Goal: Register for event/course

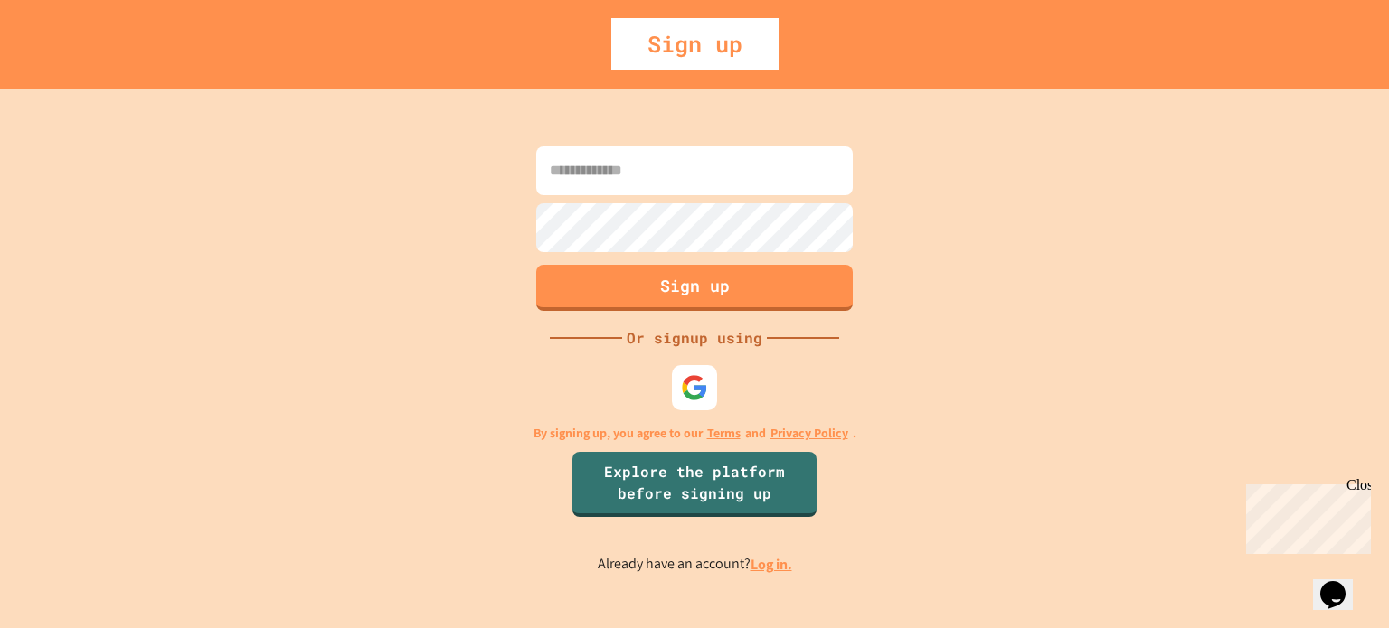
click at [668, 173] on input at bounding box center [694, 170] width 316 height 49
type input "*"
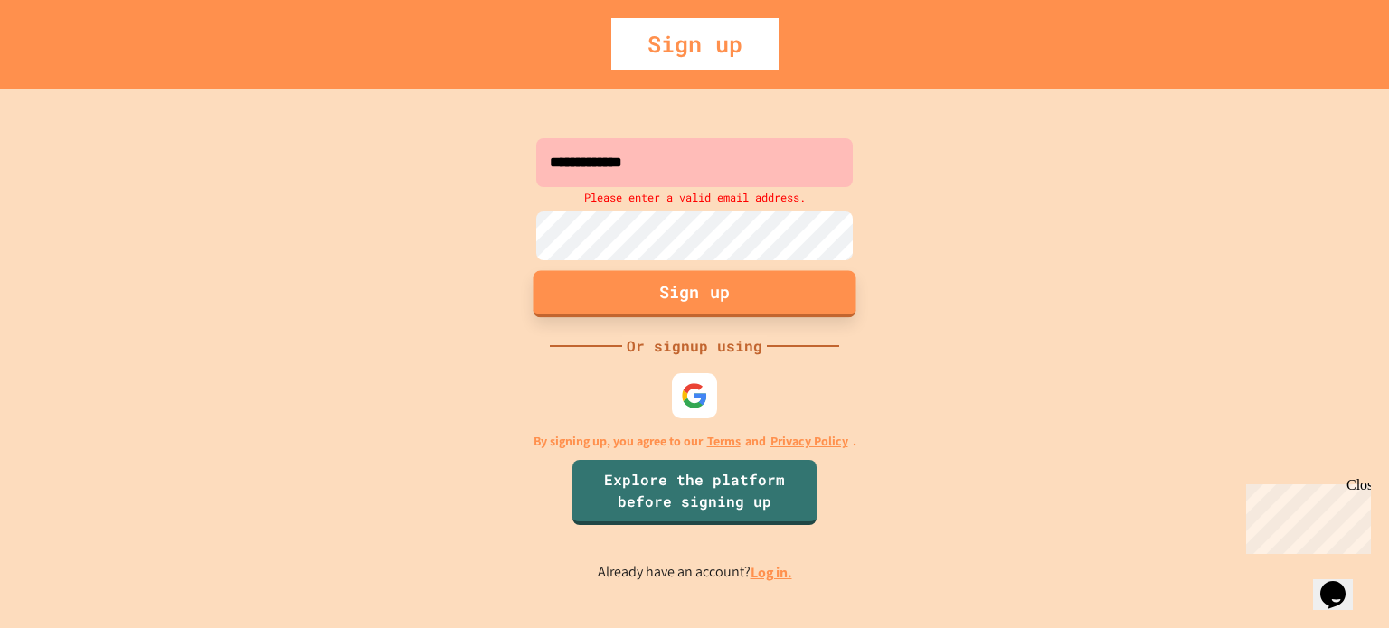
click at [798, 285] on button "Sign up" at bounding box center [694, 293] width 323 height 47
click at [732, 301] on button "Sign up" at bounding box center [694, 293] width 323 height 47
click at [719, 306] on button "Sign up" at bounding box center [694, 293] width 323 height 47
click at [703, 294] on button "Sign up" at bounding box center [694, 293] width 323 height 47
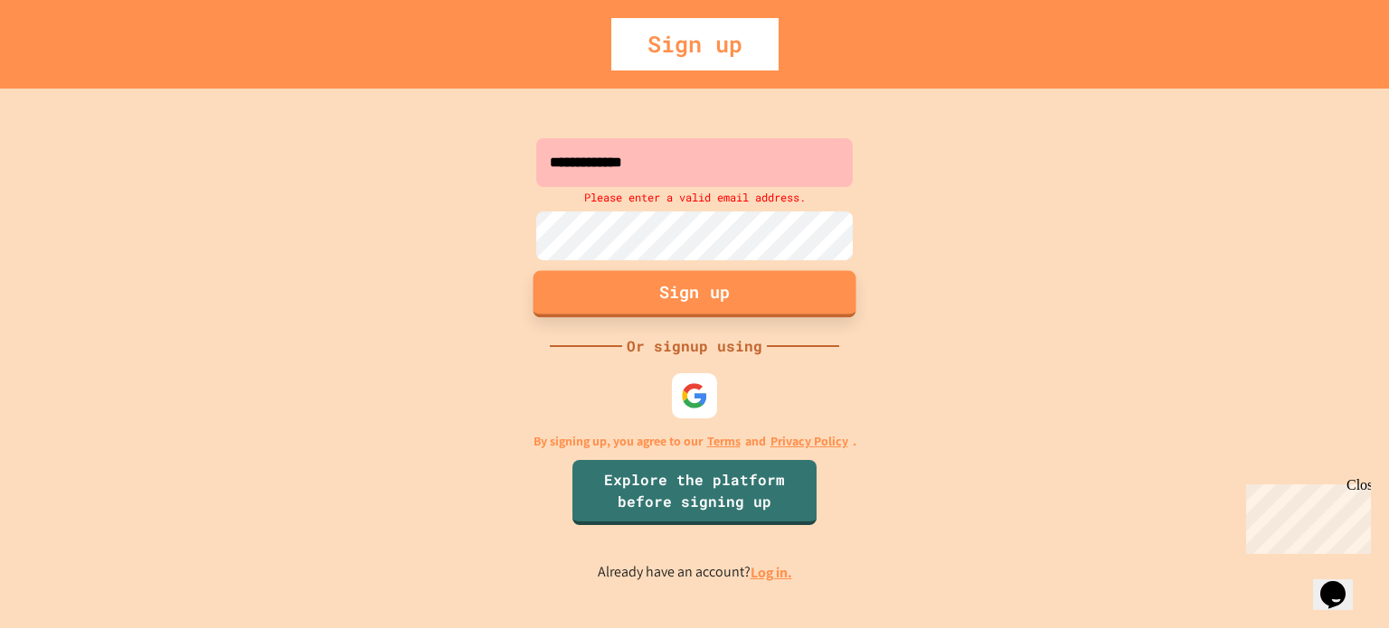
click at [703, 294] on button "Sign up" at bounding box center [694, 293] width 323 height 47
click at [709, 166] on input "**********" at bounding box center [694, 162] width 316 height 49
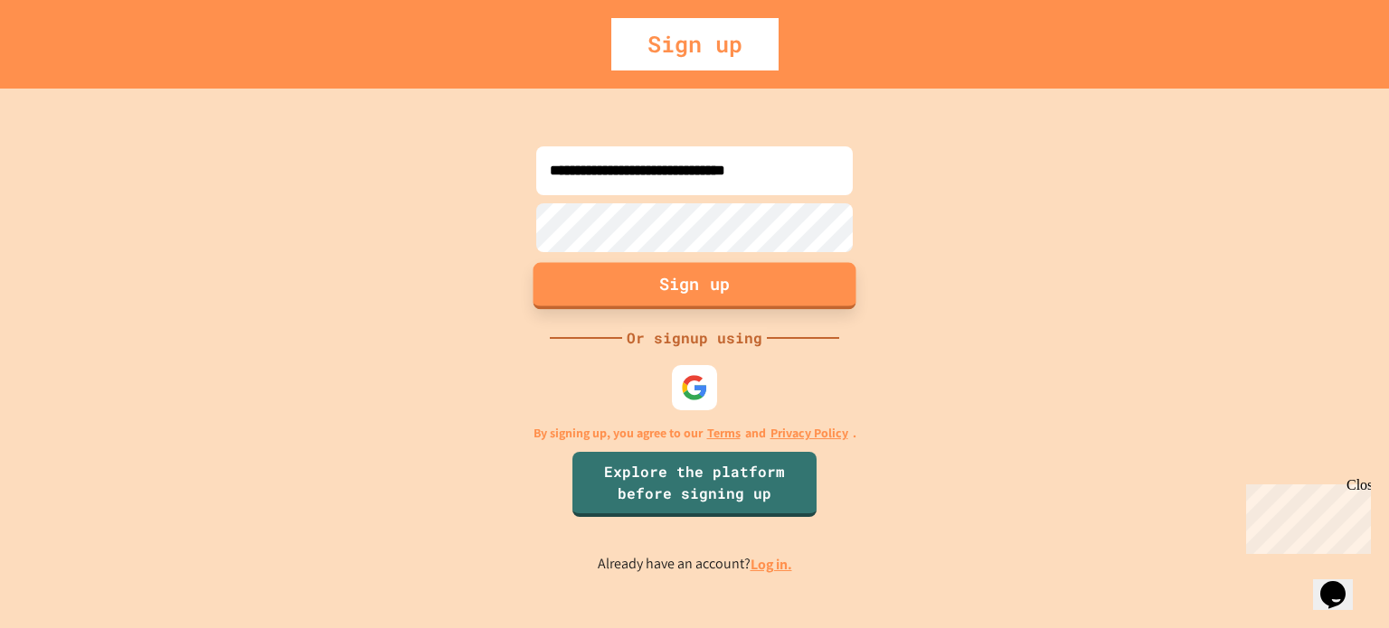
type input "**********"
click at [686, 275] on button "Sign up" at bounding box center [694, 285] width 323 height 47
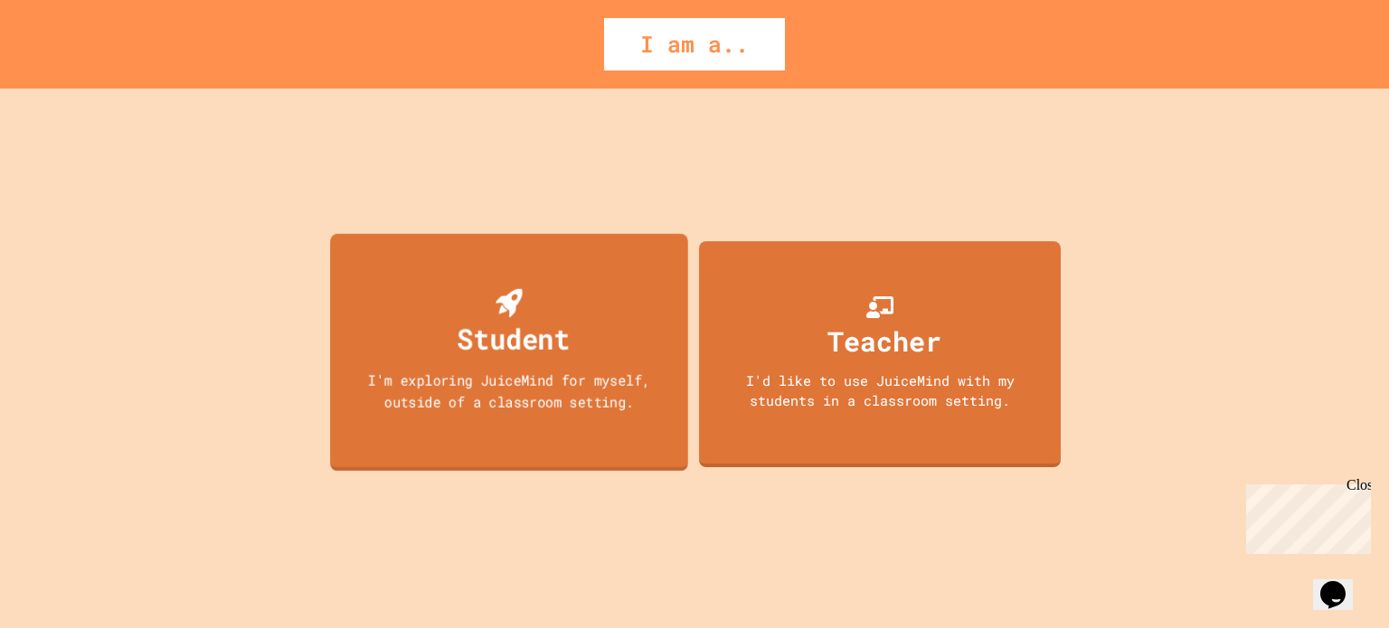
click at [566, 324] on div "Student" at bounding box center [514, 338] width 113 height 42
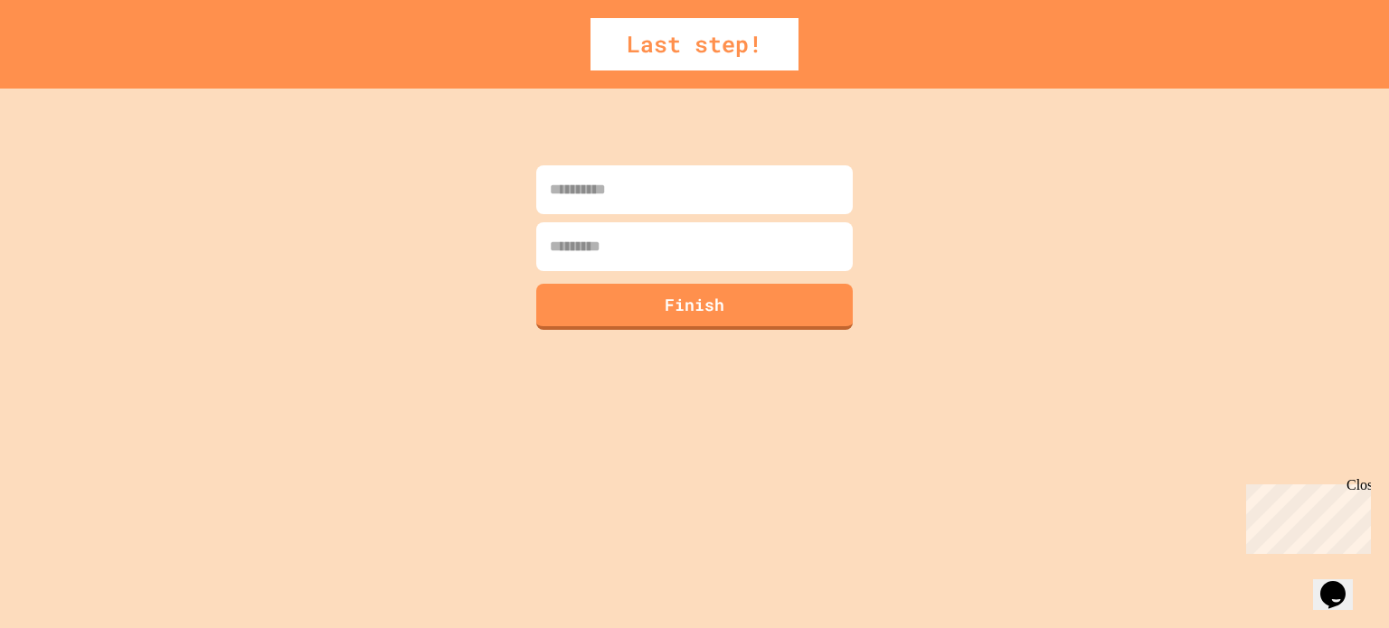
click at [670, 195] on input at bounding box center [694, 189] width 316 height 49
type input "*****"
click at [751, 261] on input at bounding box center [694, 246] width 316 height 49
type input "*****"
click at [738, 205] on input "*****" at bounding box center [694, 189] width 316 height 49
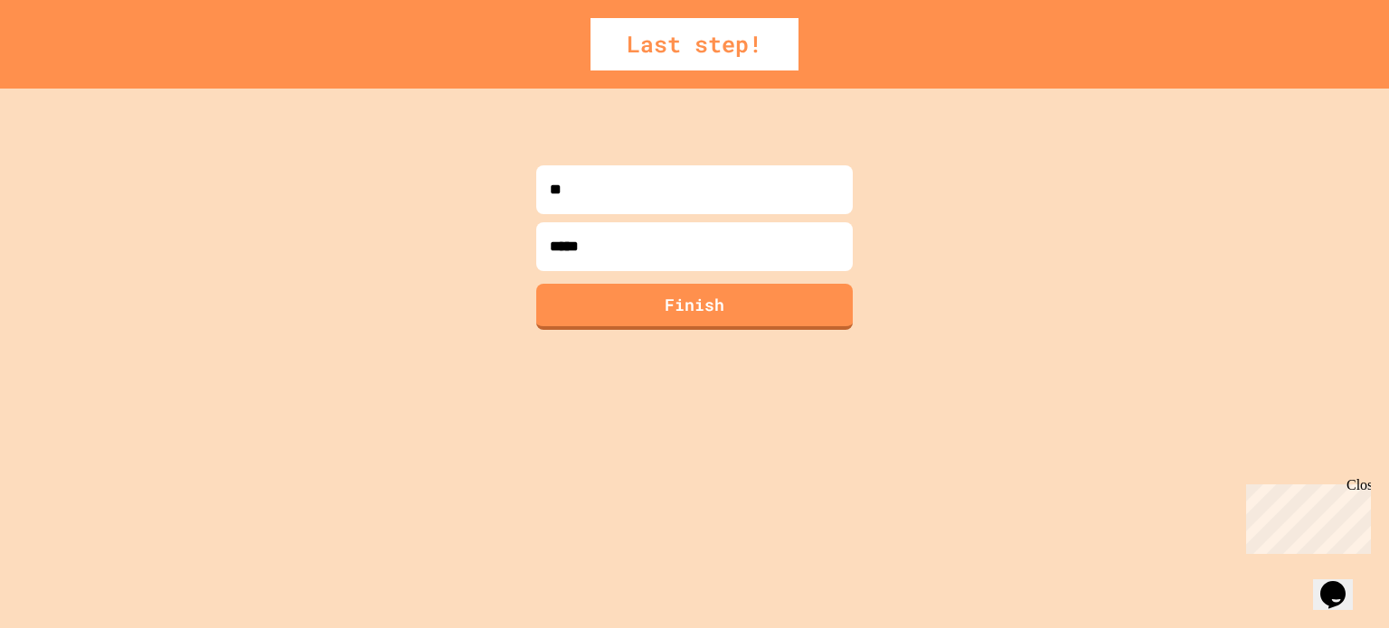
type input "*"
type input "*****"
click at [743, 313] on button "Finish" at bounding box center [694, 304] width 323 height 47
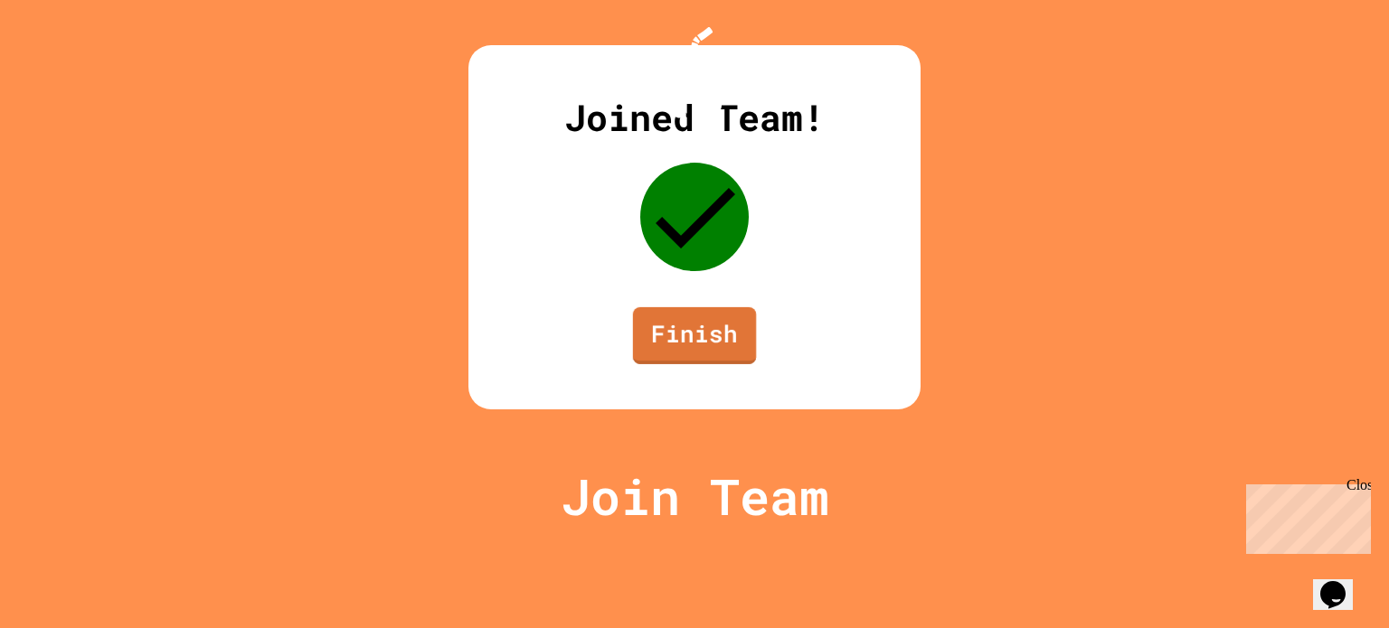
click at [721, 364] on link "Finish" at bounding box center [694, 335] width 123 height 57
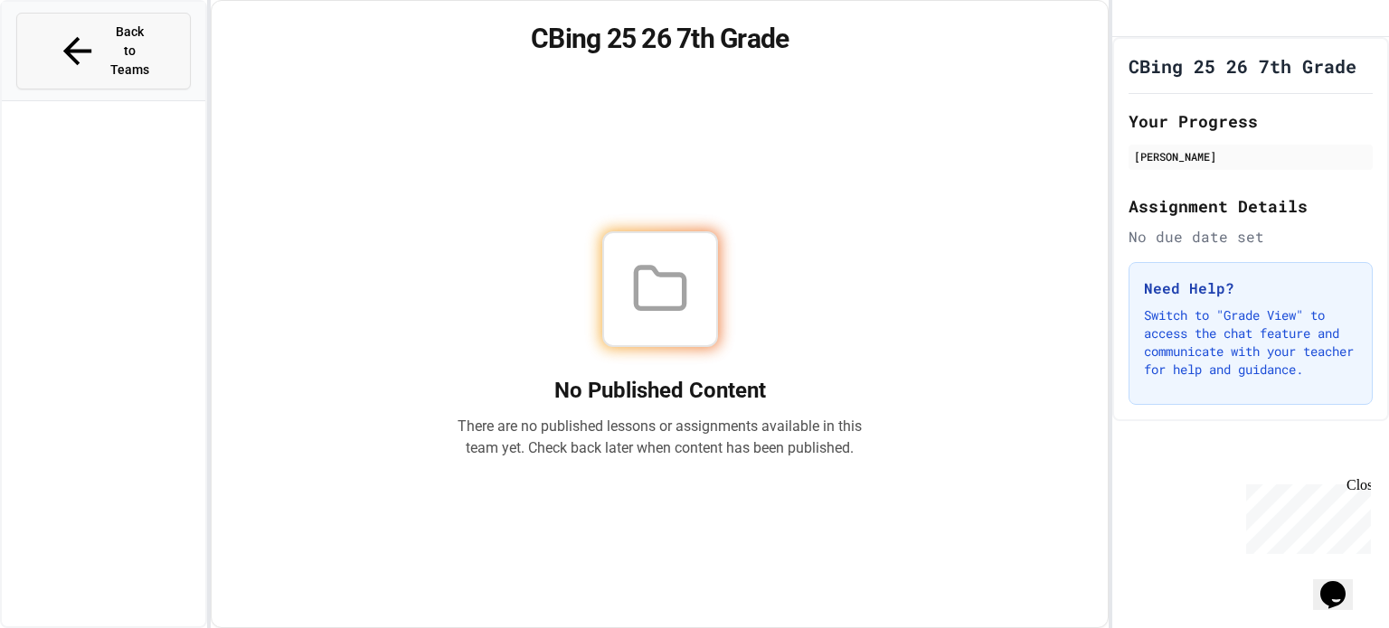
click at [161, 28] on button "Back to Teams" at bounding box center [103, 51] width 175 height 77
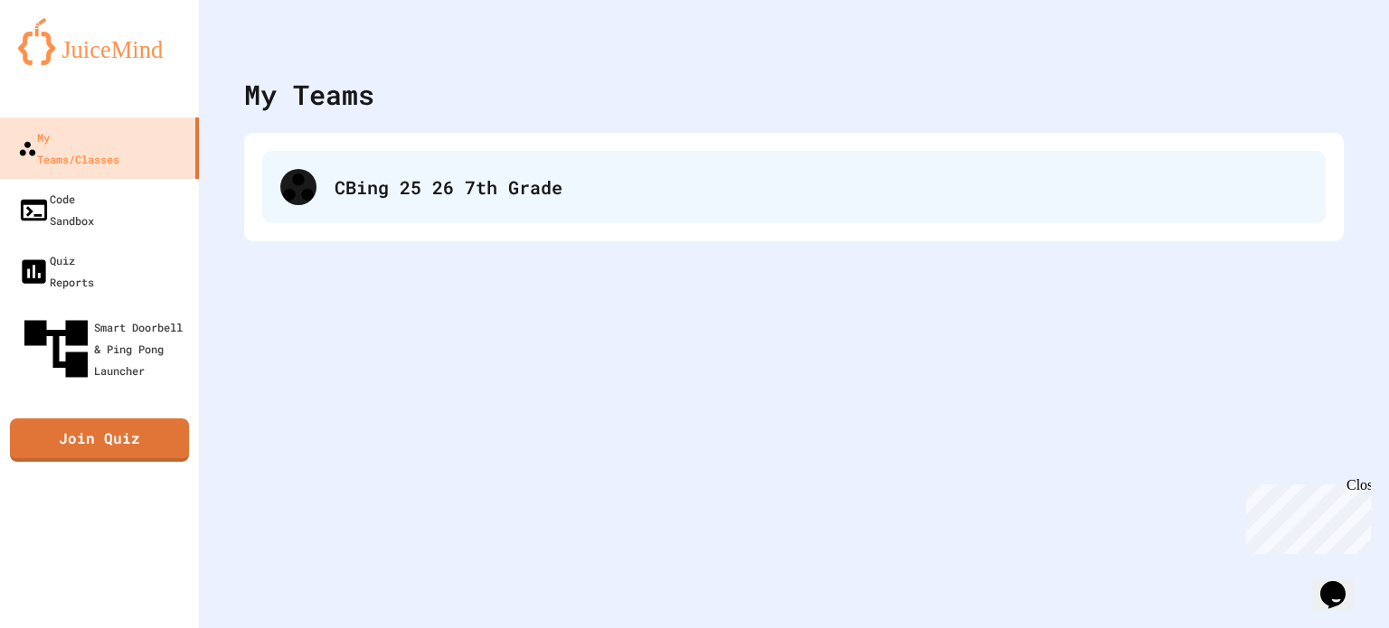
click at [550, 171] on div "CBing 25 26 7th Grade" at bounding box center [793, 187] width 1063 height 72
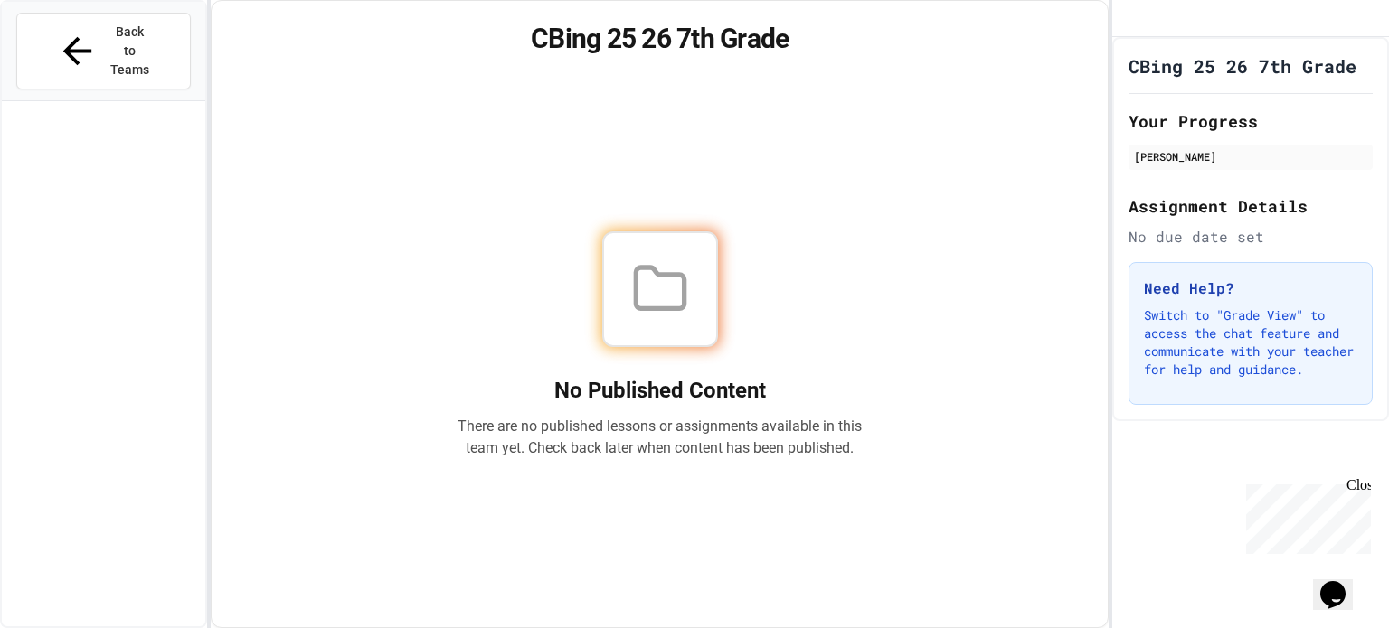
click at [696, 386] on h2 "No Published Content" at bounding box center [660, 390] width 405 height 29
click at [163, 32] on button "Back to Teams" at bounding box center [103, 51] width 175 height 77
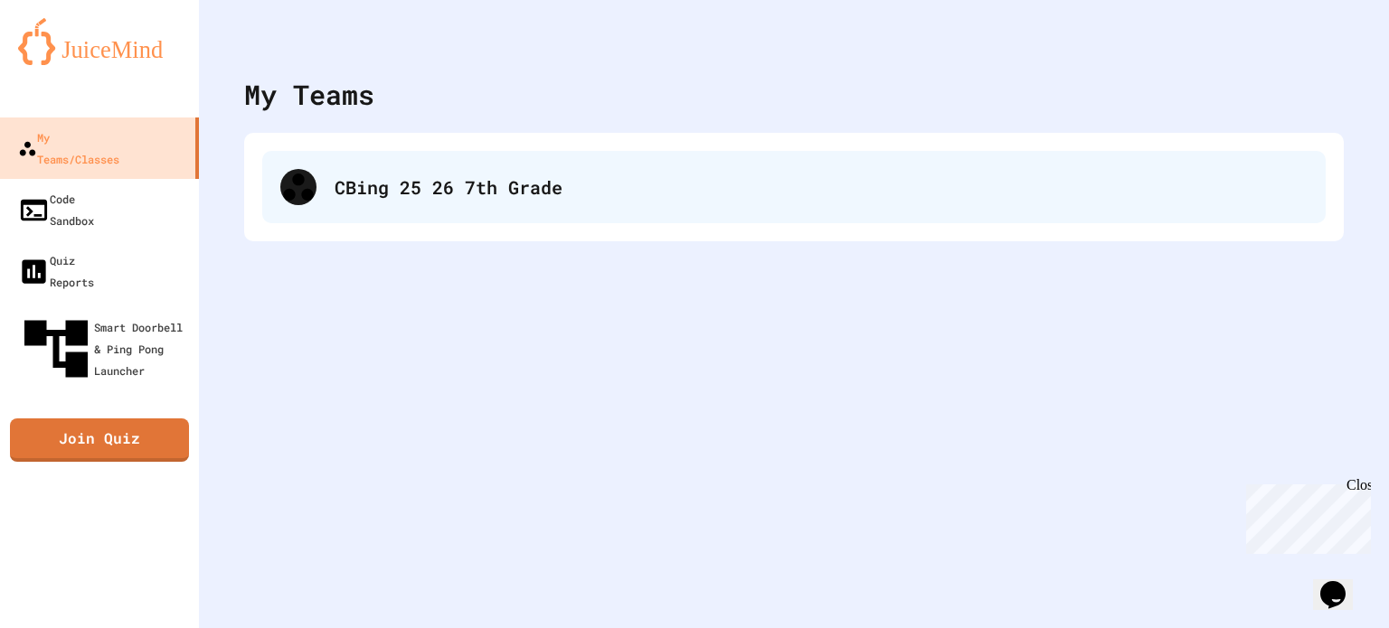
click at [392, 188] on div "CBing 25 26 7th Grade" at bounding box center [821, 187] width 973 height 27
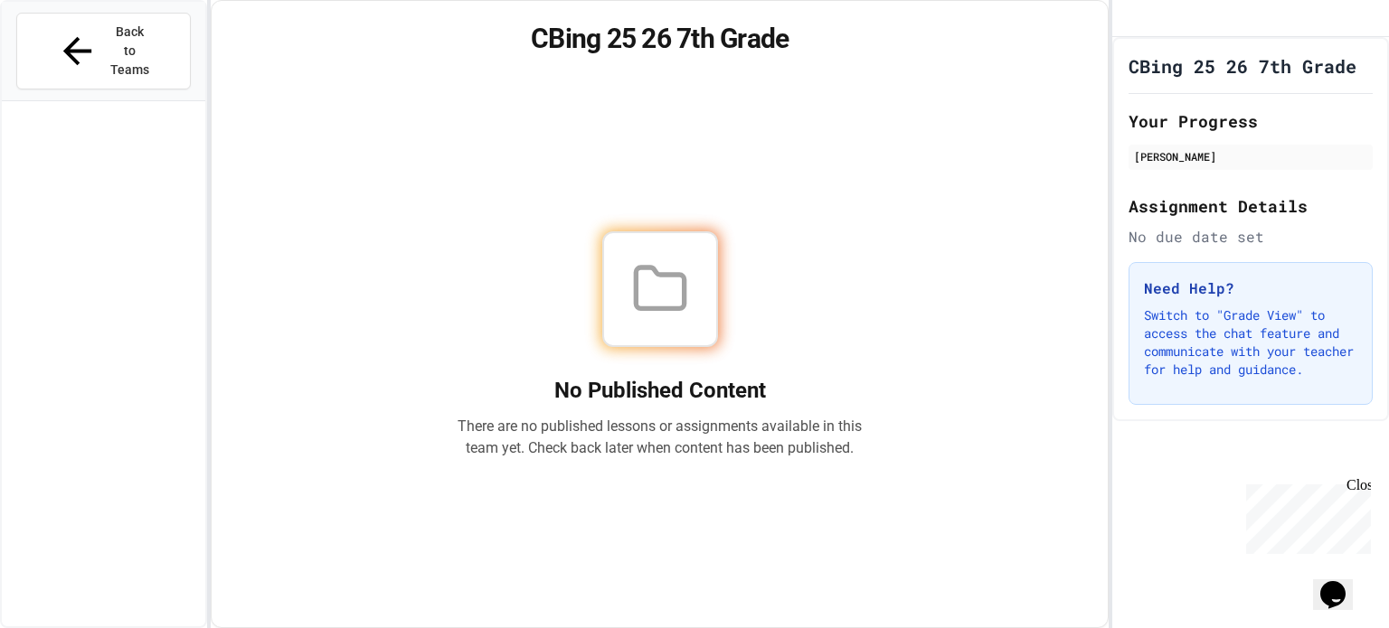
click at [695, 332] on div at bounding box center [660, 289] width 116 height 116
click at [118, 26] on span "Back to Teams" at bounding box center [130, 51] width 42 height 57
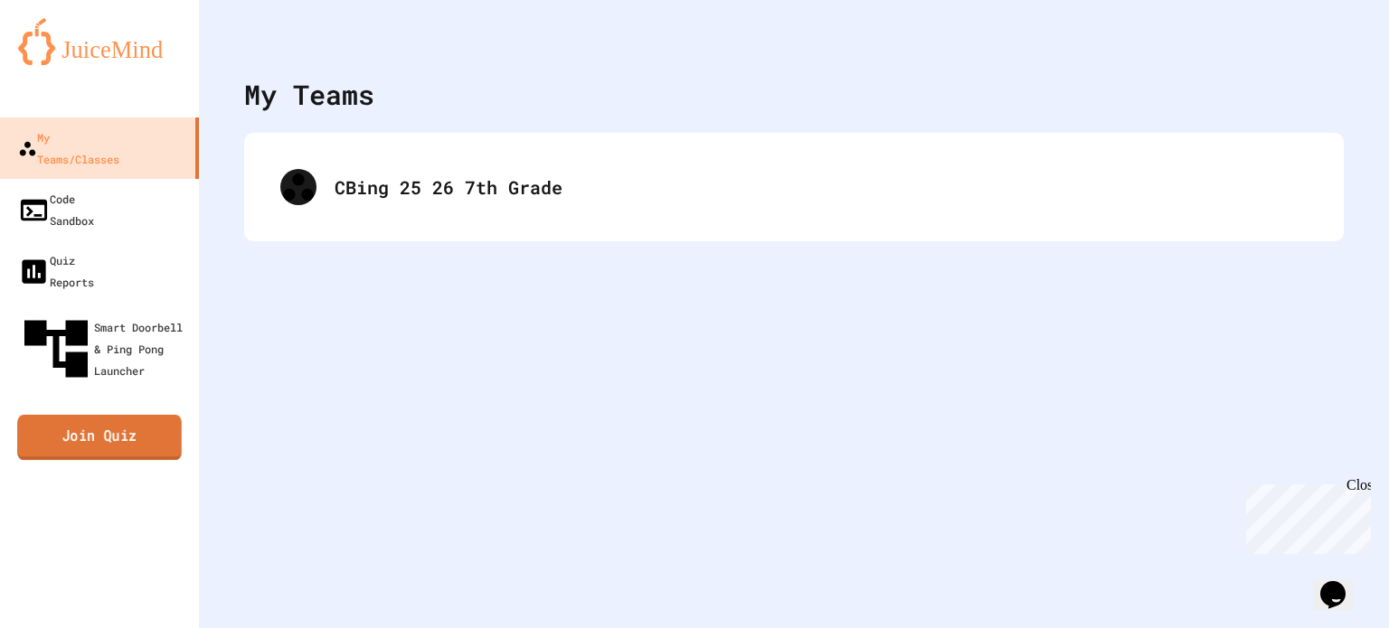
click at [148, 415] on link "Join Quiz" at bounding box center [99, 437] width 165 height 45
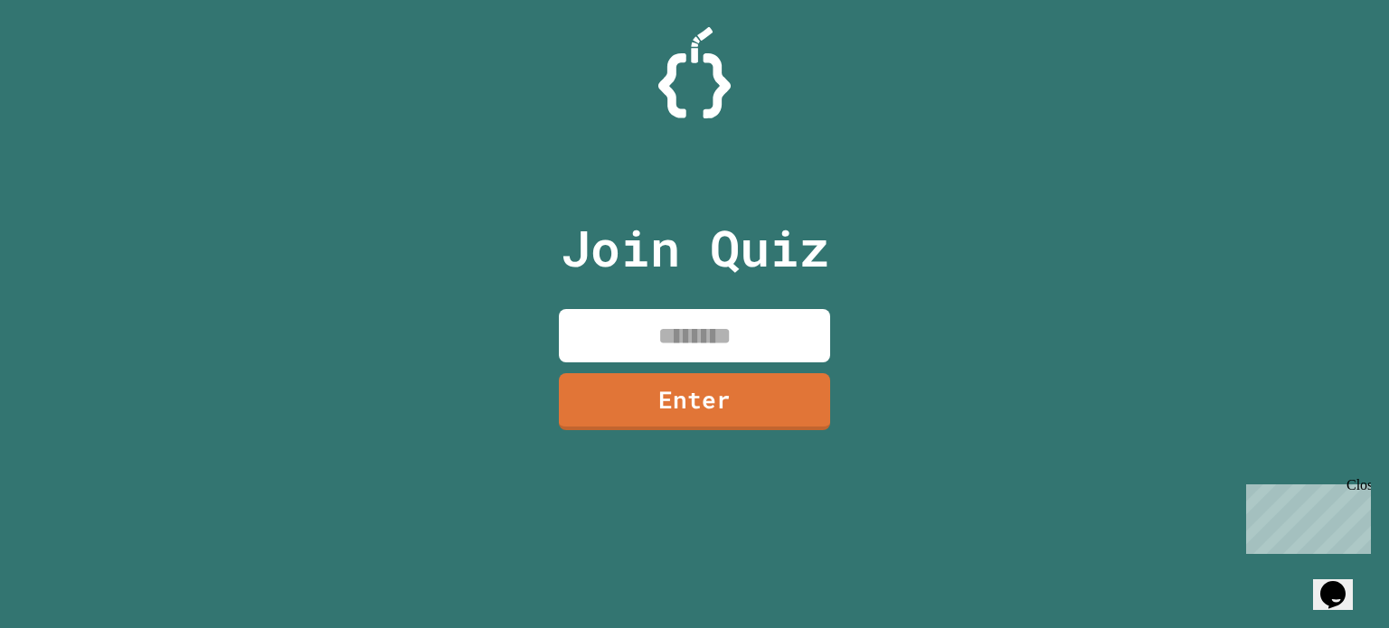
click at [614, 338] on input at bounding box center [694, 335] width 271 height 53
type input "********"
click at [757, 404] on link "Enter" at bounding box center [695, 400] width 268 height 60
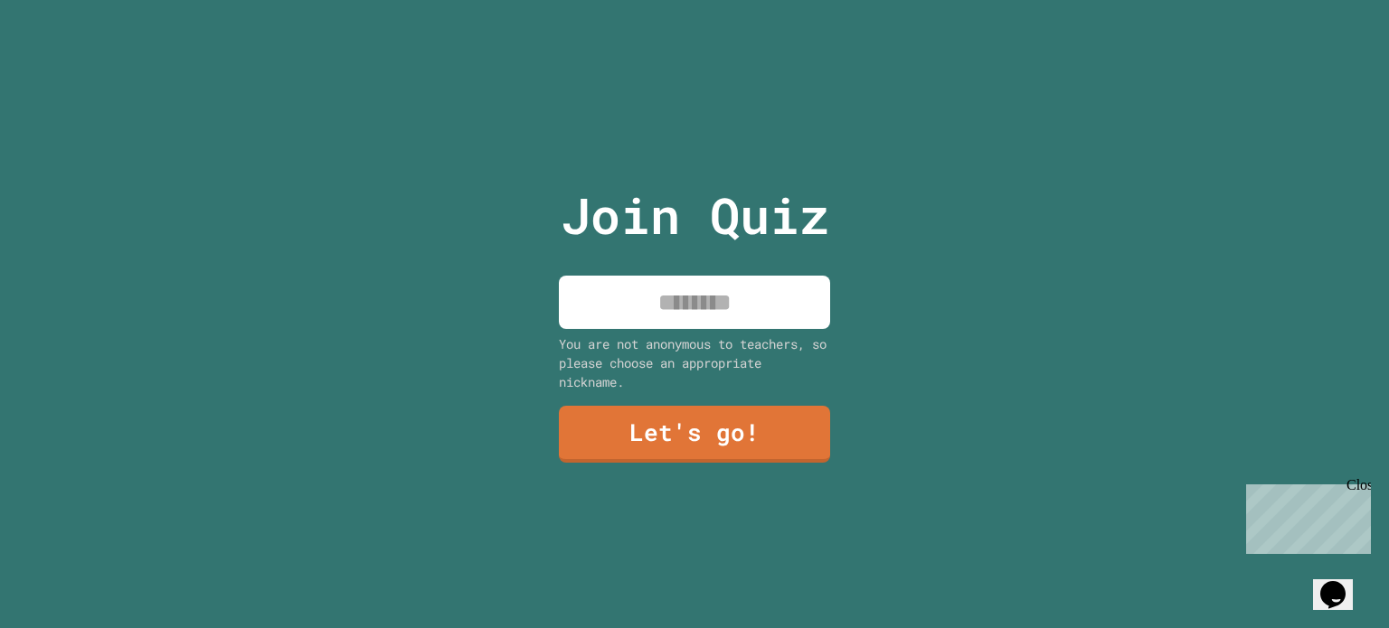
click at [741, 297] on input at bounding box center [694, 302] width 271 height 53
type input "*******"
click at [795, 430] on link "Let's go!" at bounding box center [695, 433] width 276 height 60
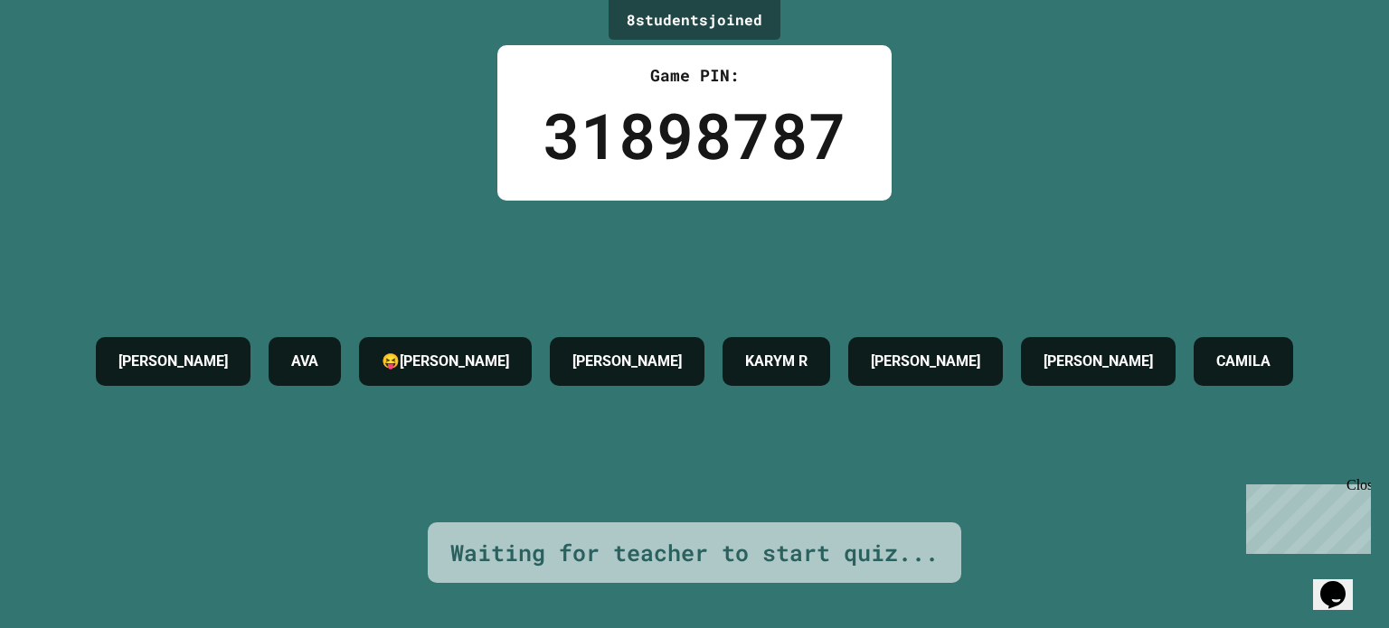
click at [1362, 484] on div "Close" at bounding box center [1357, 488] width 23 height 23
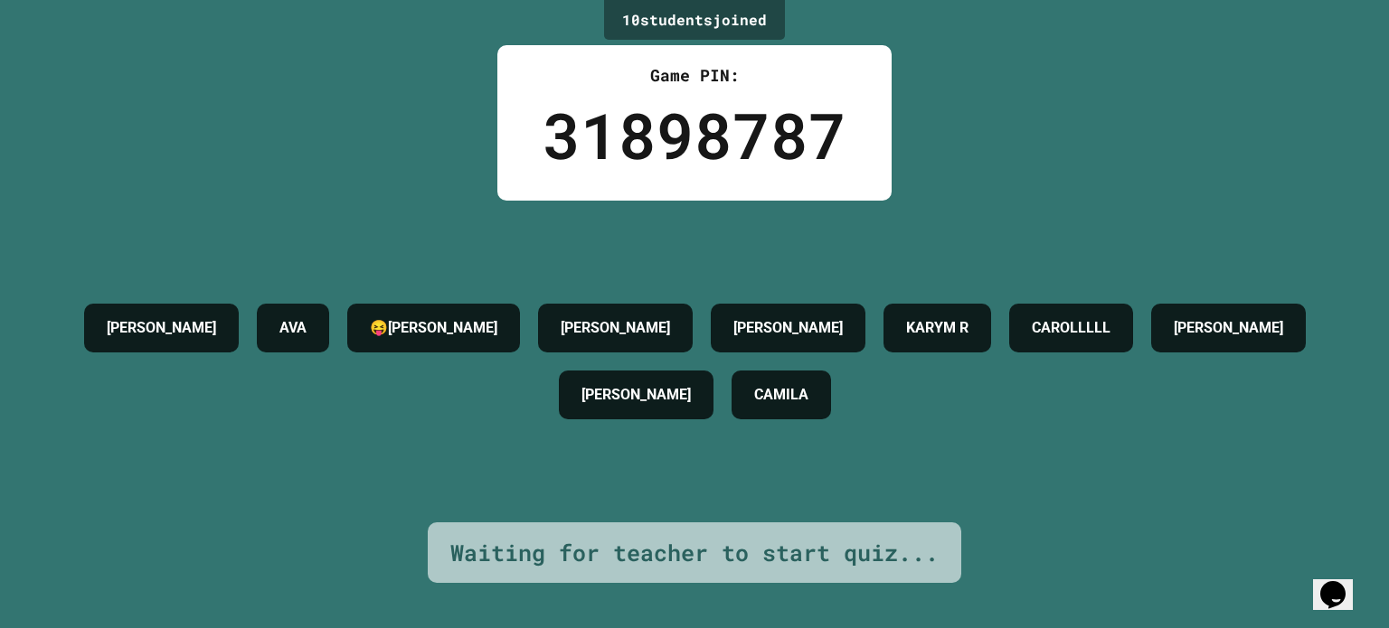
click at [1362, 484] on div "10 student s joined Game PIN: 31898787 [PERSON_NAME] [PERSON_NAME] R [PERSON_NA…" at bounding box center [694, 314] width 1389 height 628
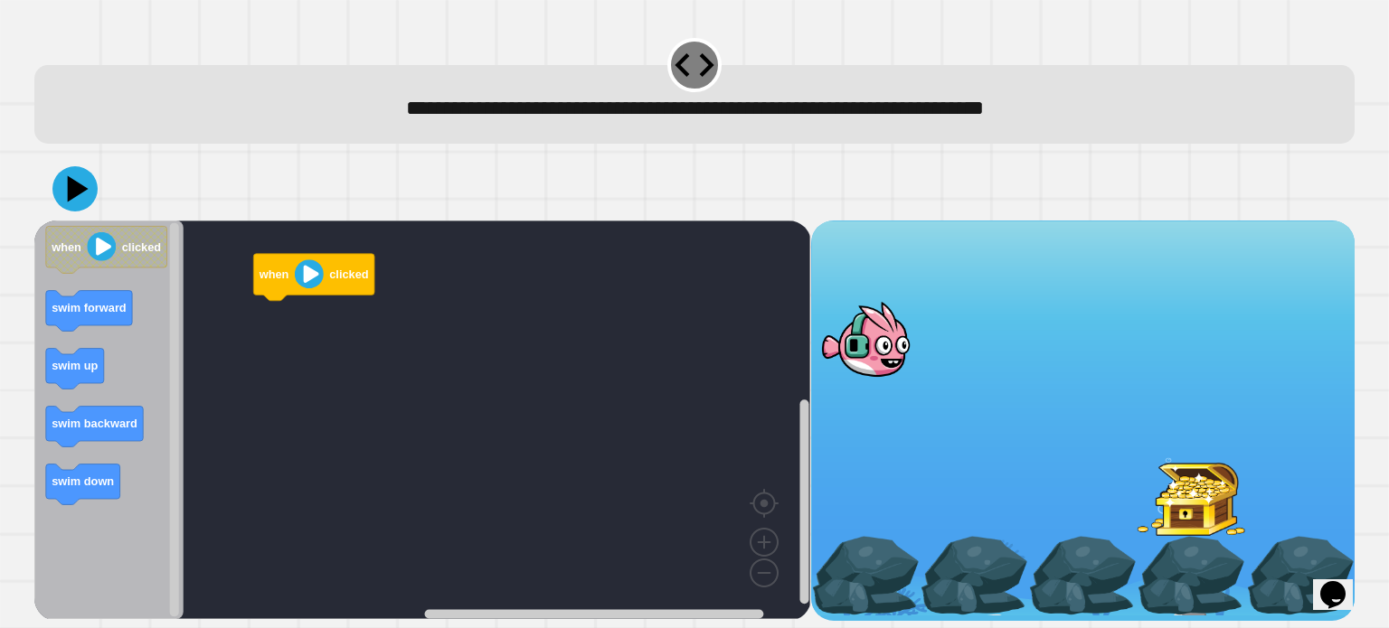
drag, startPoint x: 1208, startPoint y: 505, endPoint x: 1168, endPoint y: 476, distance: 49.7
click at [1168, 476] on div at bounding box center [1191, 497] width 109 height 79
click at [95, 313] on text "swim forward" at bounding box center [89, 308] width 75 height 14
click at [299, 269] on image "Blockly Workspace" at bounding box center [309, 274] width 29 height 29
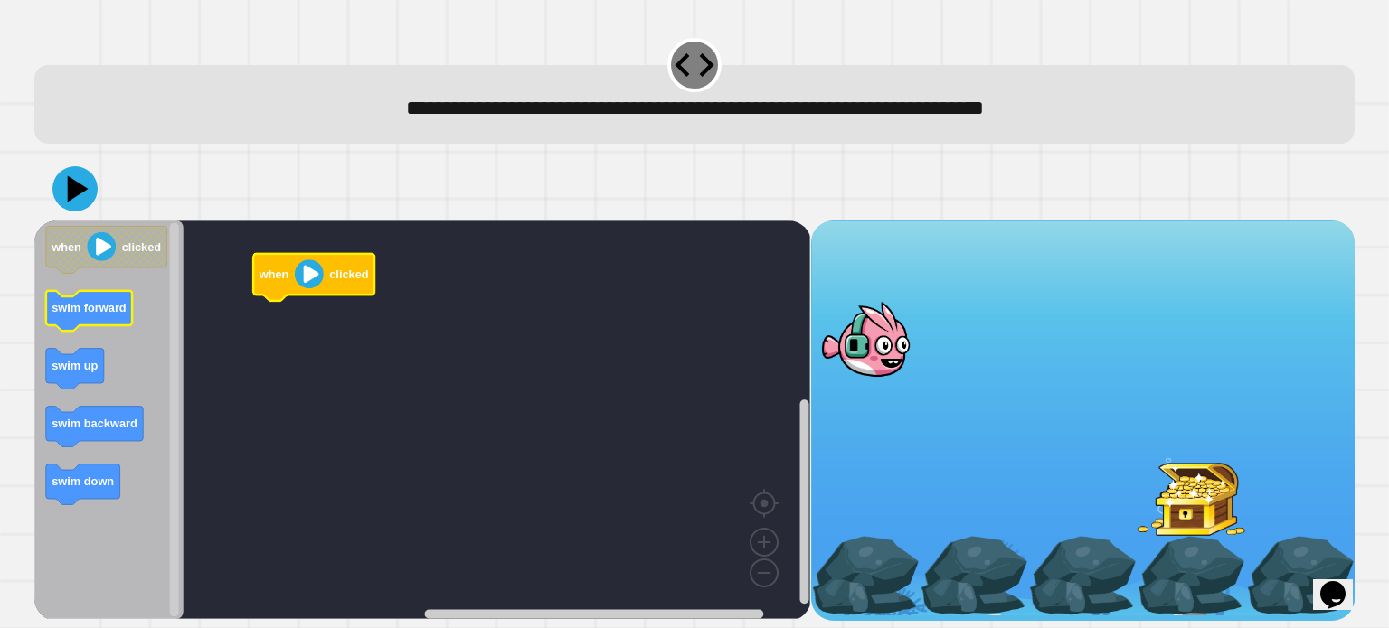
click at [105, 315] on text "swim forward" at bounding box center [89, 308] width 75 height 14
click at [308, 279] on image "Blockly Workspace" at bounding box center [309, 274] width 29 height 29
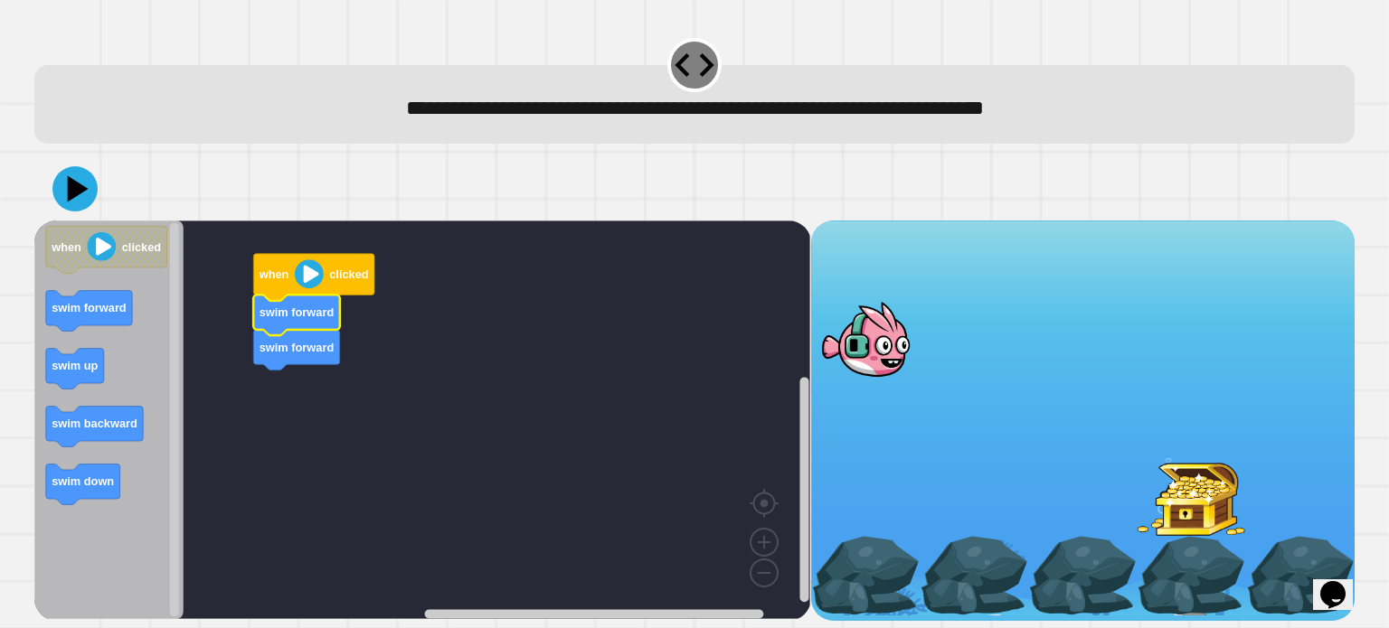
click at [309, 270] on image "Blockly Workspace" at bounding box center [309, 274] width 29 height 29
click at [309, 275] on image "Blockly Workspace" at bounding box center [309, 274] width 29 height 29
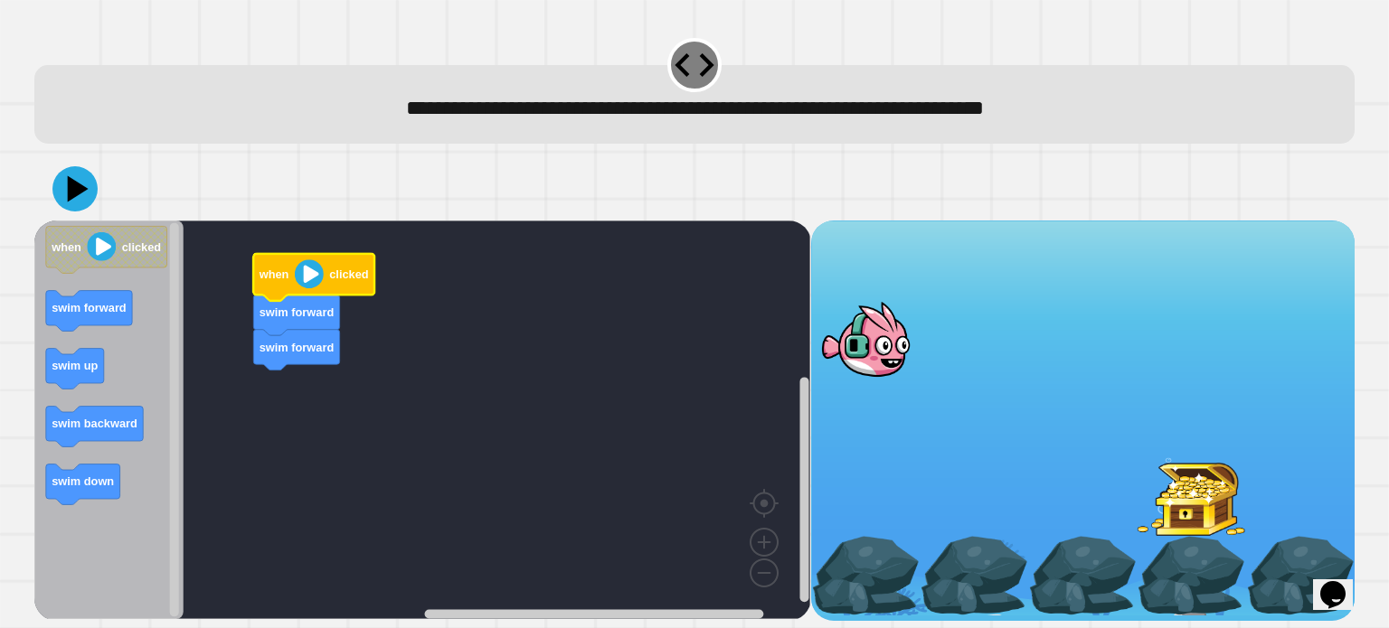
click at [309, 275] on image "Blockly Workspace" at bounding box center [309, 274] width 29 height 29
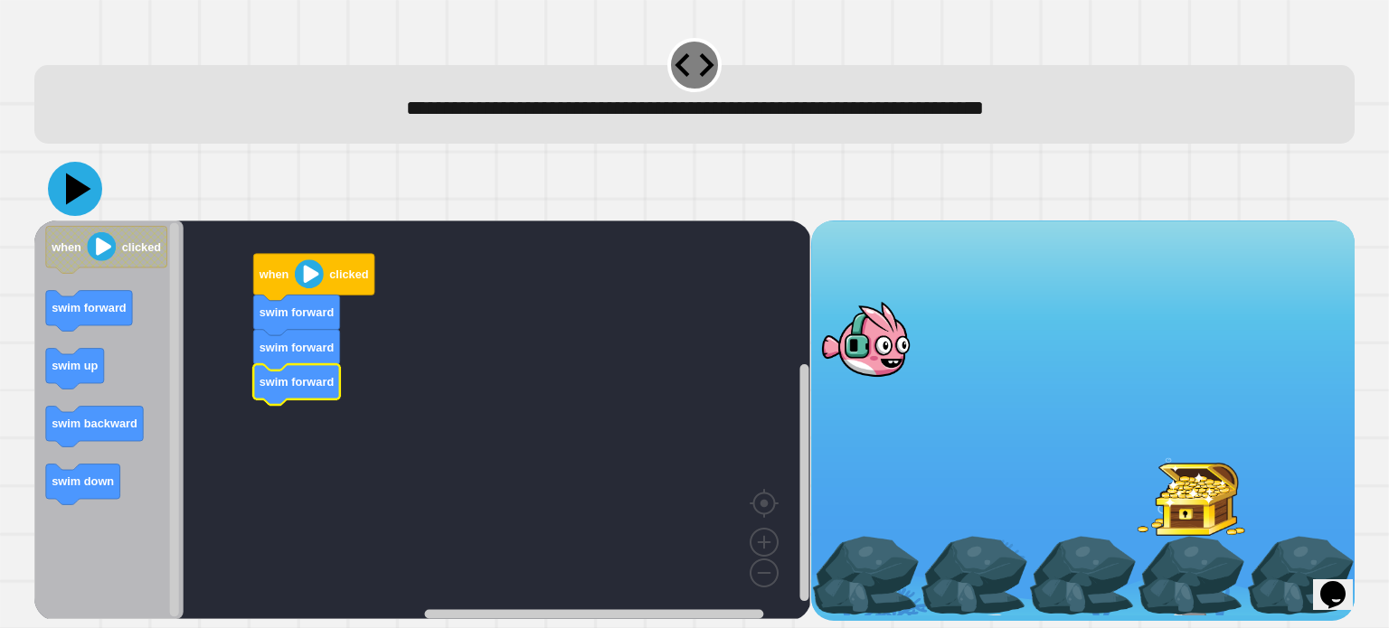
click at [64, 181] on icon at bounding box center [75, 189] width 54 height 54
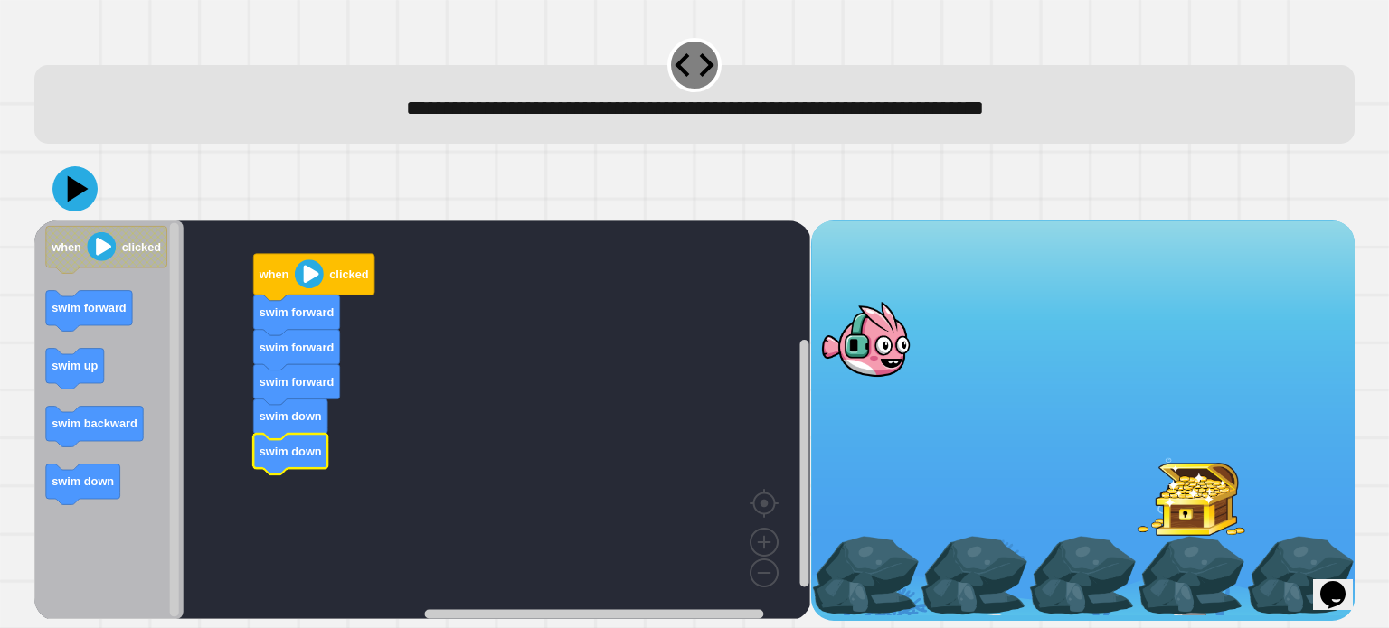
click at [311, 273] on image "Blockly Workspace" at bounding box center [309, 274] width 29 height 29
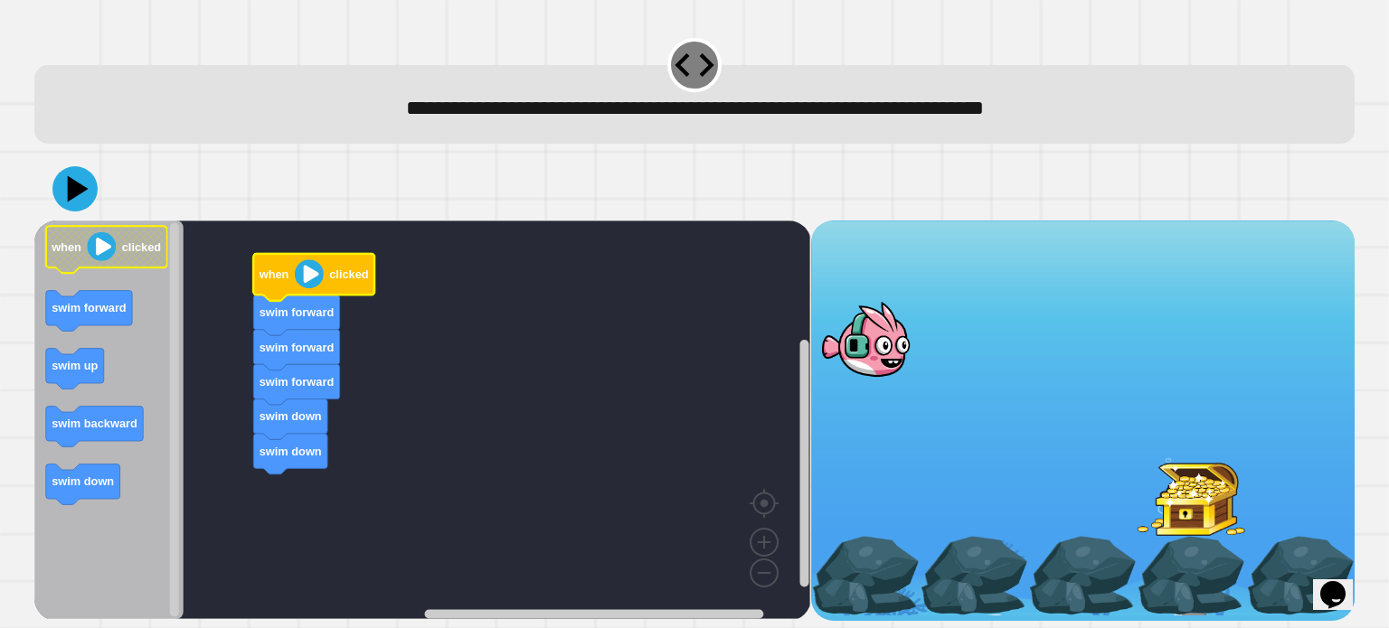
click at [91, 246] on image "Blockly Workspace" at bounding box center [102, 246] width 29 height 29
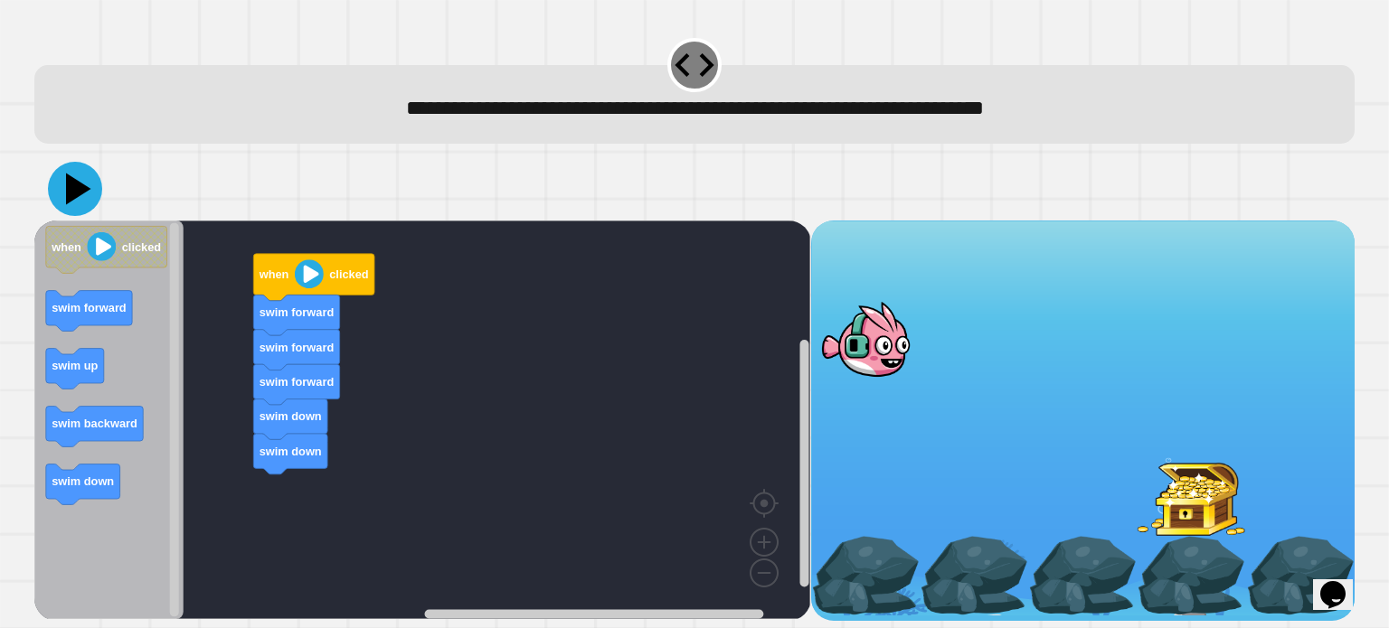
click at [68, 195] on icon at bounding box center [78, 189] width 25 height 32
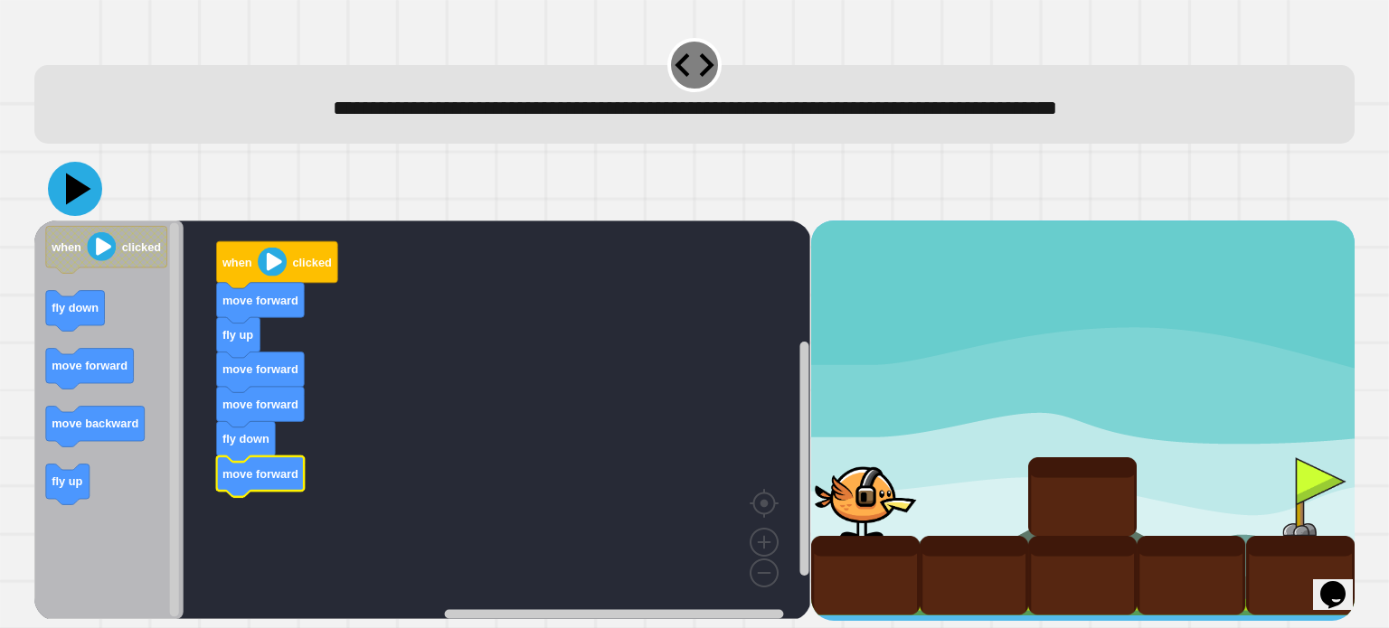
click at [80, 198] on icon at bounding box center [75, 189] width 54 height 54
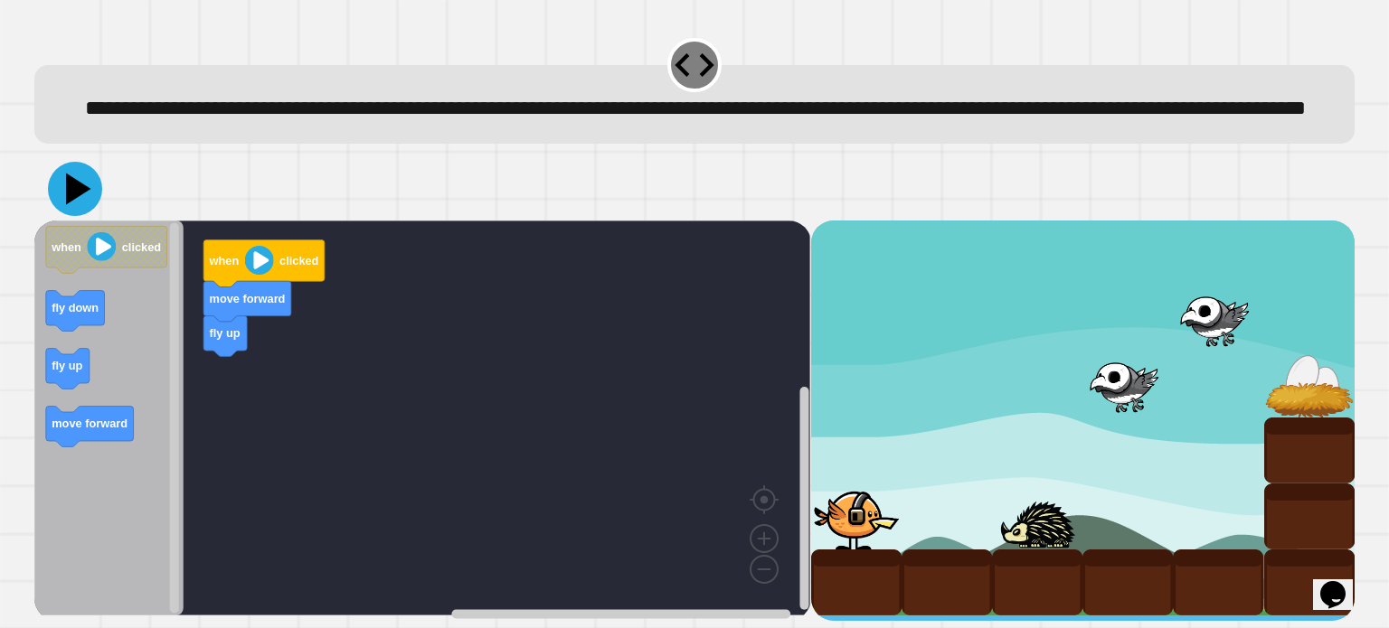
click at [59, 216] on icon at bounding box center [75, 189] width 54 height 54
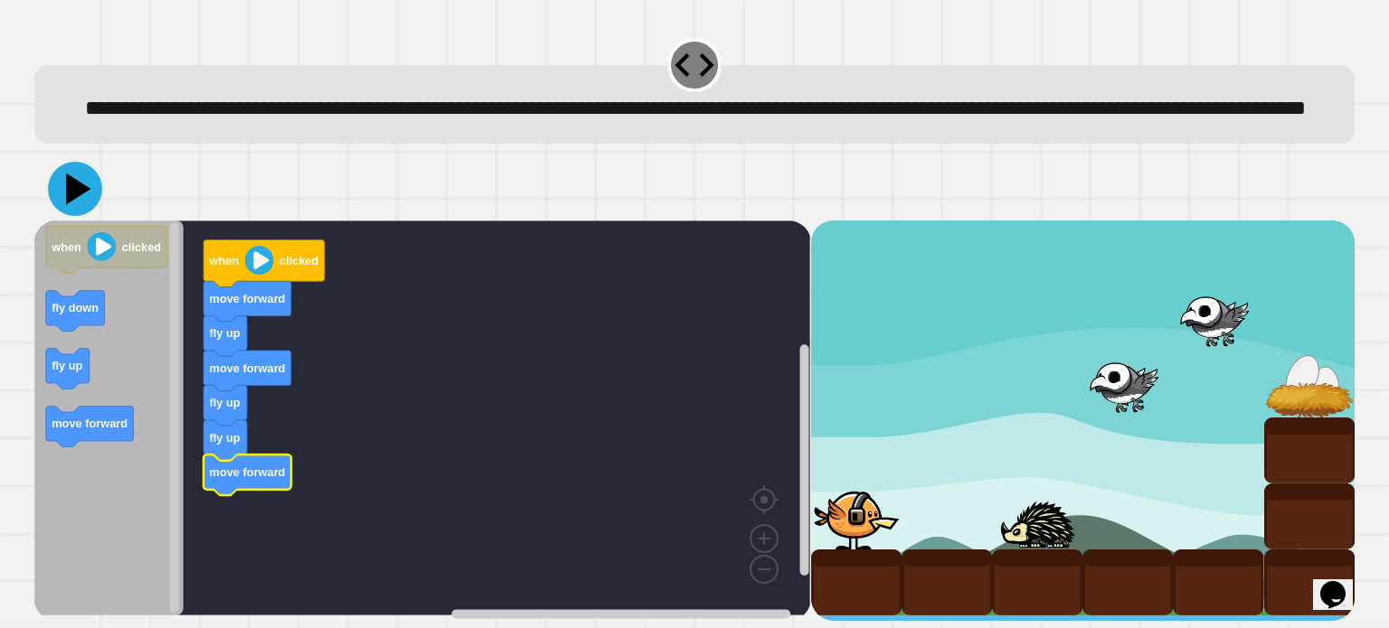
click at [79, 216] on icon at bounding box center [75, 189] width 54 height 54
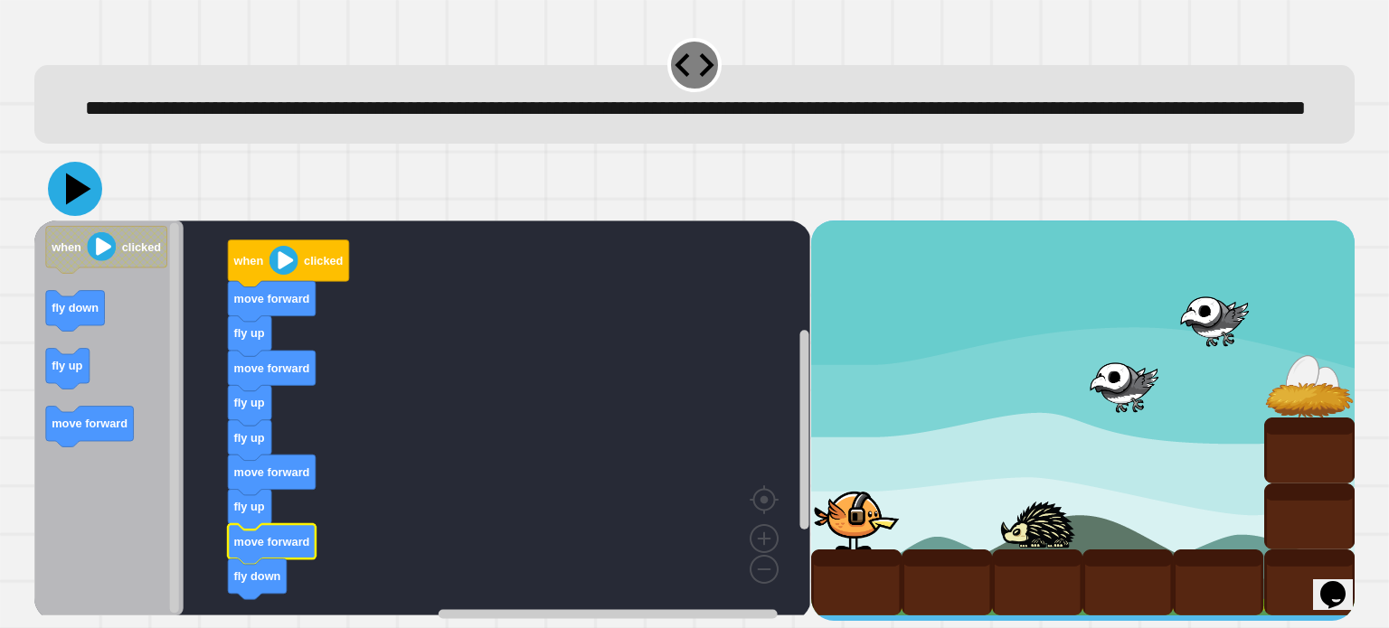
click at [70, 208] on icon at bounding box center [75, 189] width 54 height 54
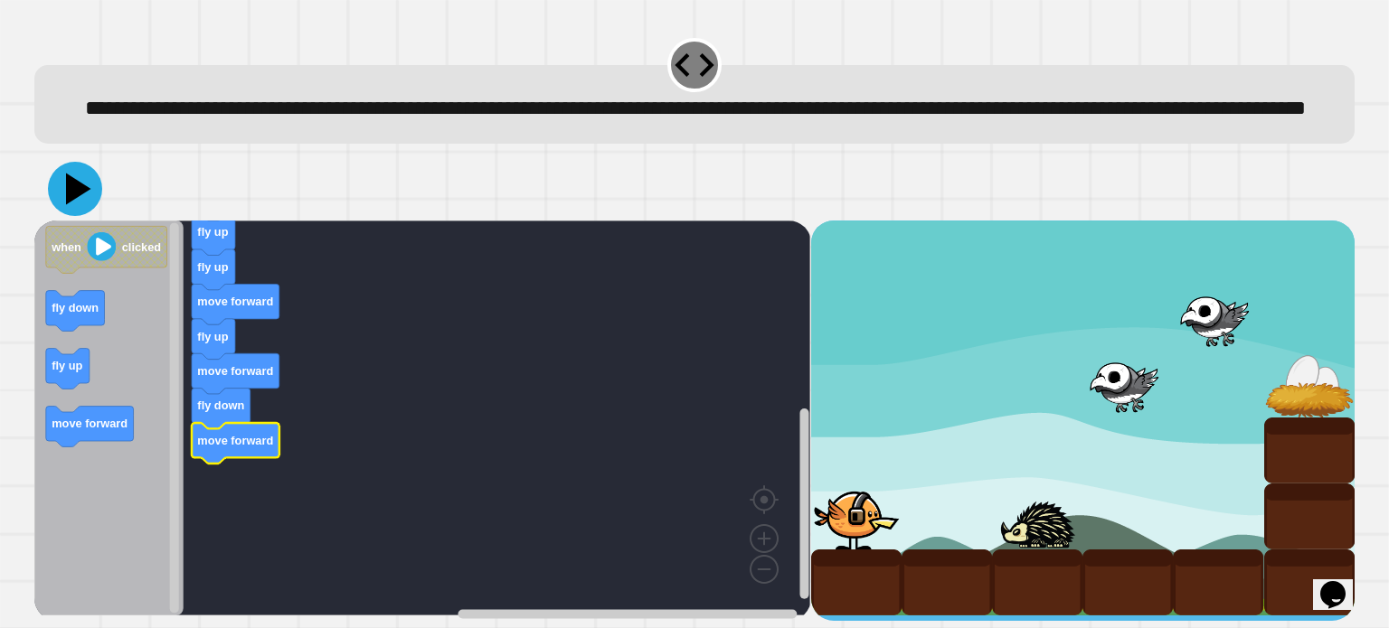
click at [73, 204] on icon at bounding box center [78, 189] width 25 height 32
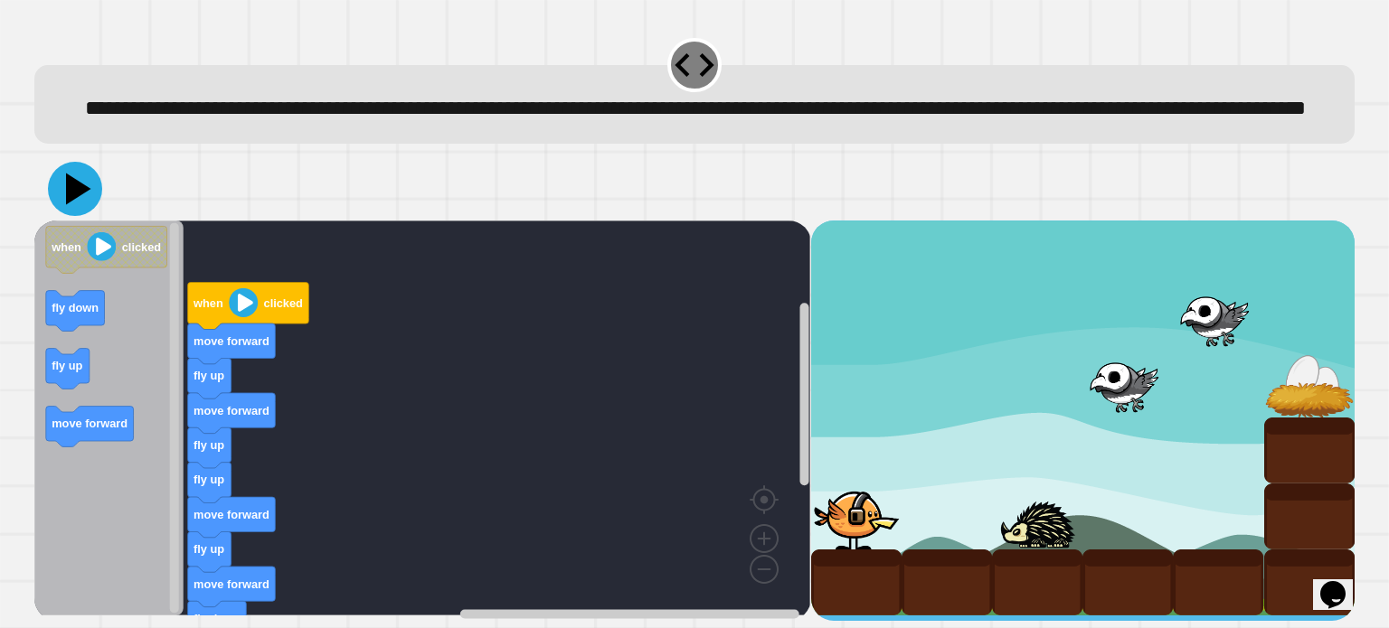
click at [81, 204] on icon at bounding box center [78, 189] width 25 height 32
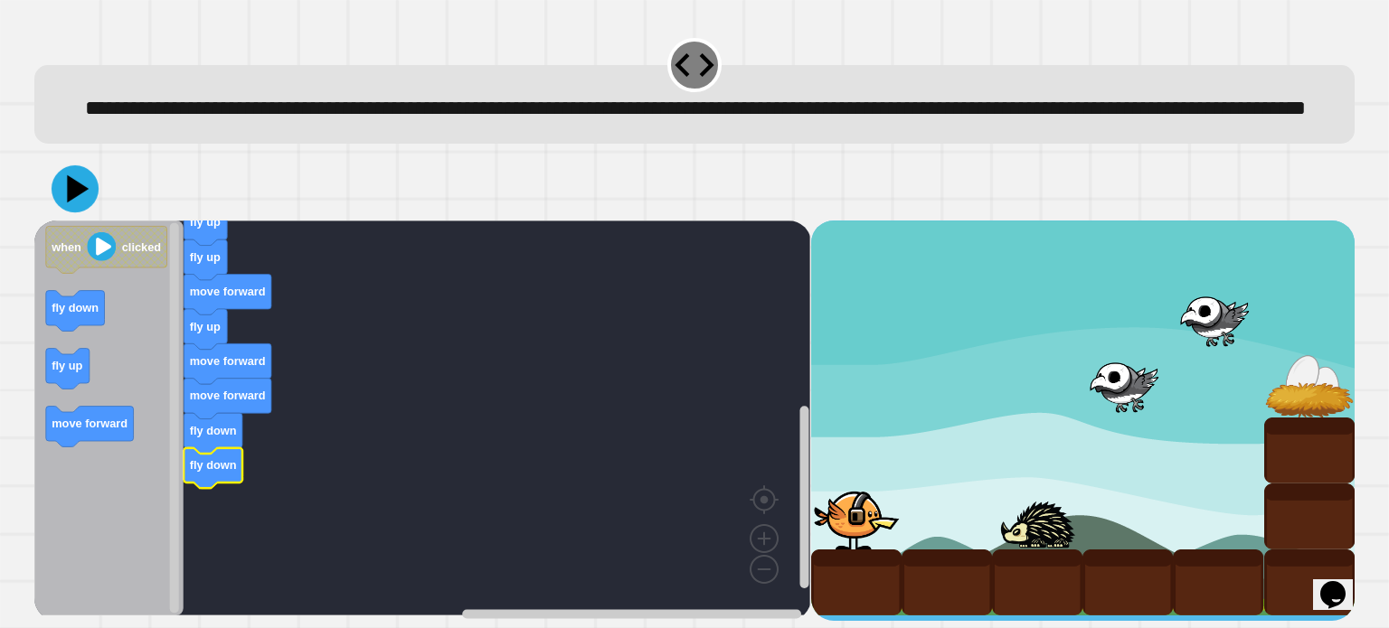
click at [78, 212] on icon at bounding box center [75, 188] width 47 height 47
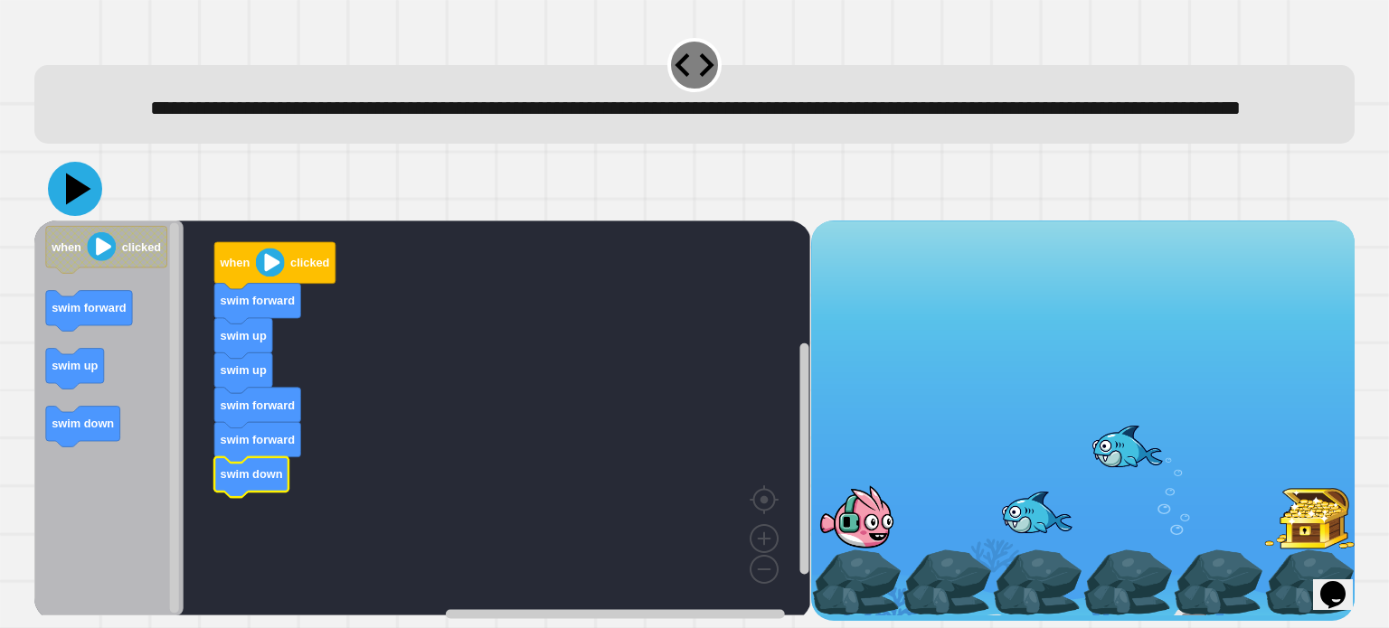
click at [74, 204] on icon at bounding box center [78, 189] width 25 height 32
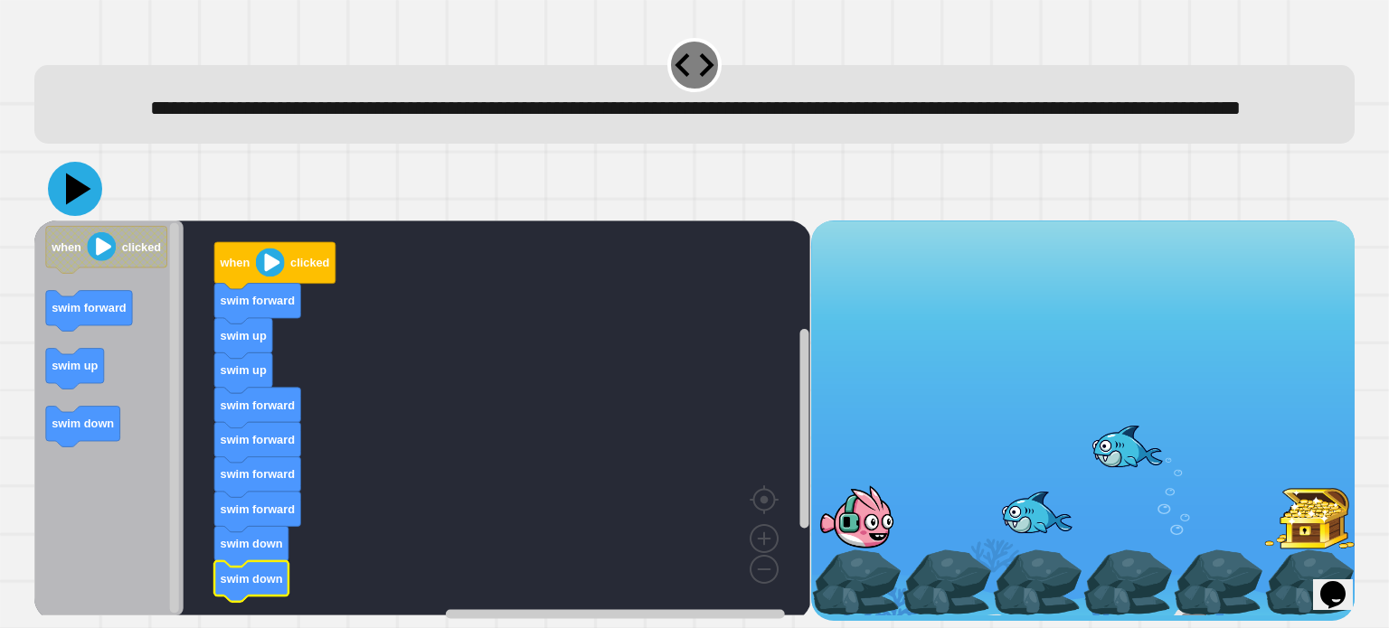
click at [81, 216] on icon at bounding box center [75, 189] width 54 height 54
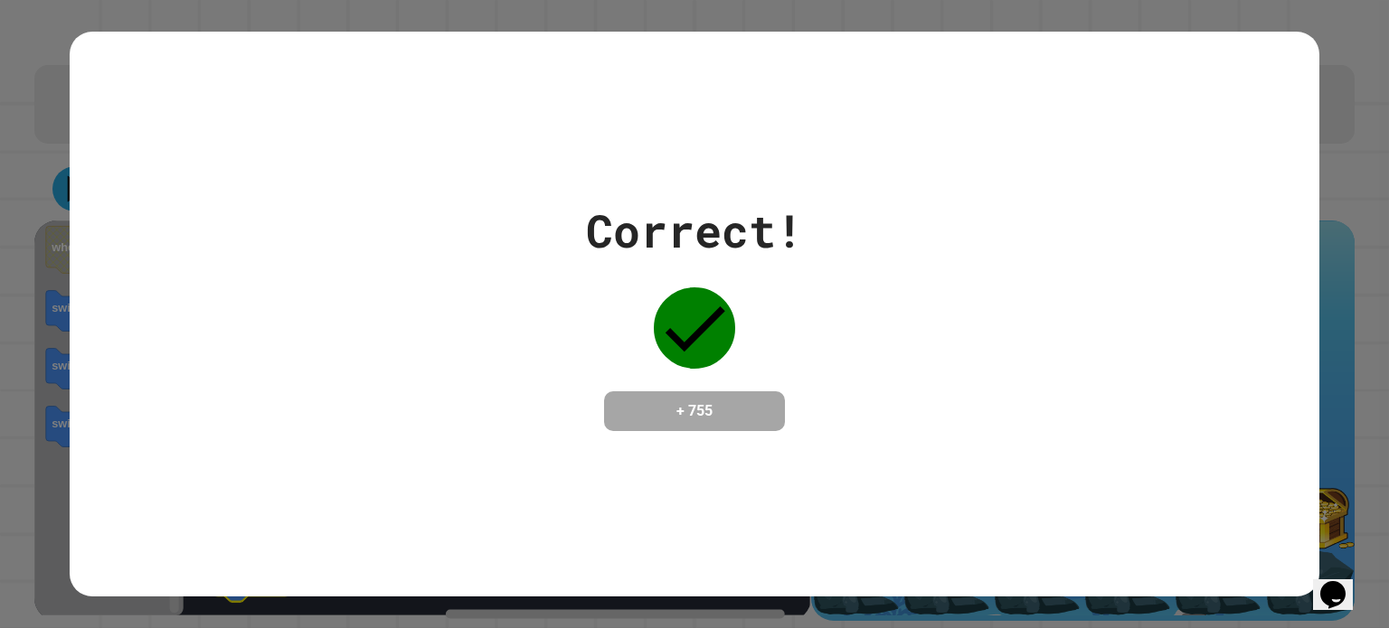
click at [81, 220] on div "Correct! + 755" at bounding box center [695, 314] width 1250 height 234
click at [535, 326] on div "Correct! + 755" at bounding box center [695, 314] width 1250 height 234
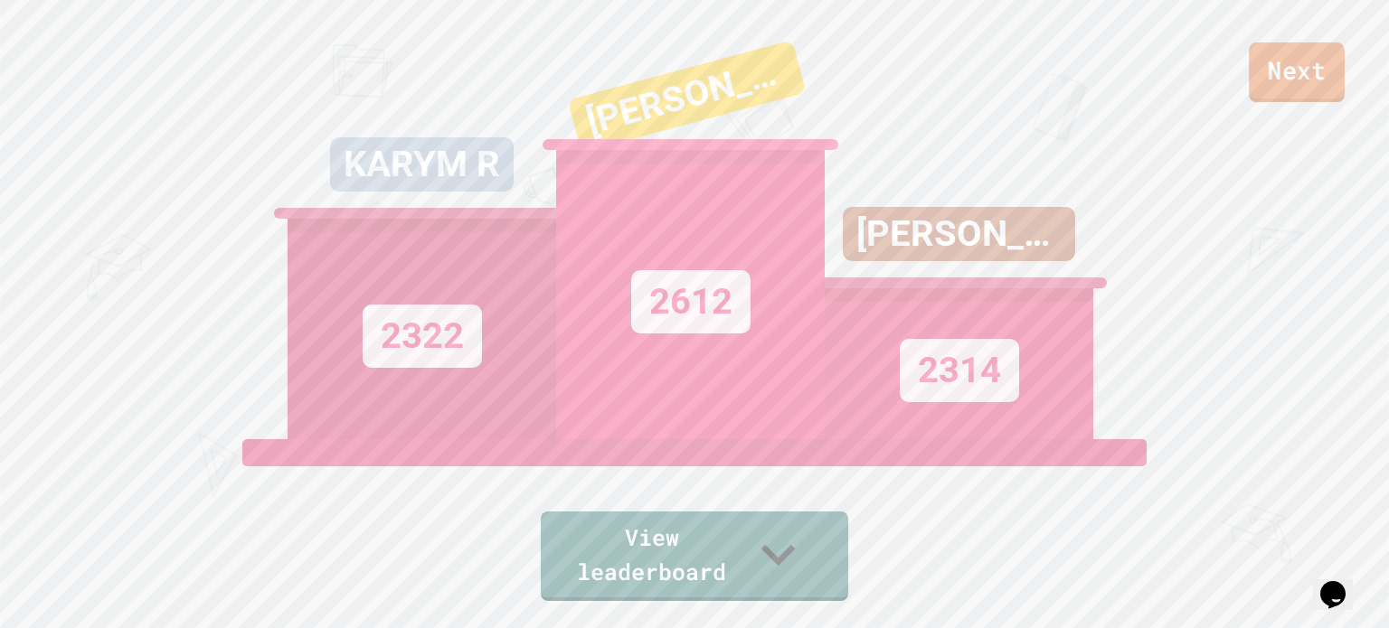
click at [1276, 81] on link "Next" at bounding box center [1297, 72] width 96 height 60
